Goal: Task Accomplishment & Management: Complete application form

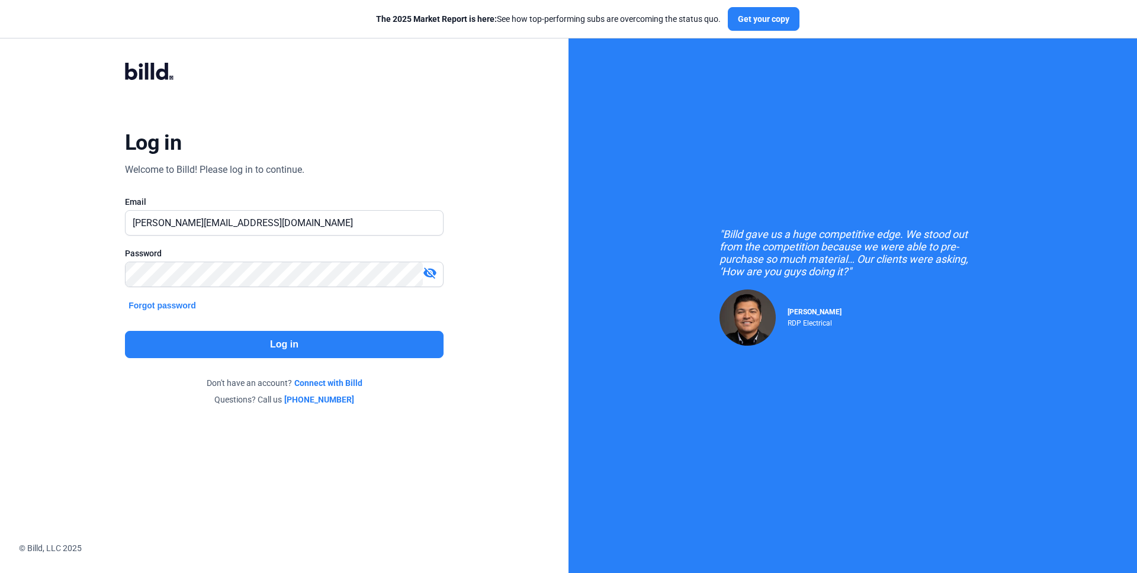
click at [291, 333] on button "Log in" at bounding box center [284, 344] width 318 height 27
